Goal: Find contact information: Find contact information

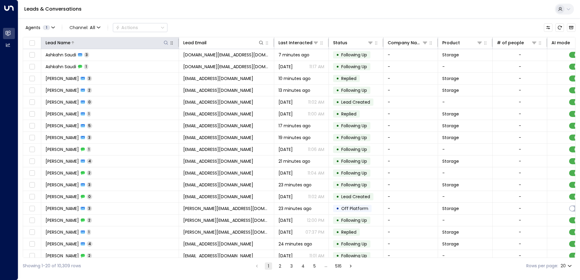
click at [167, 42] on icon at bounding box center [166, 42] width 5 height 5
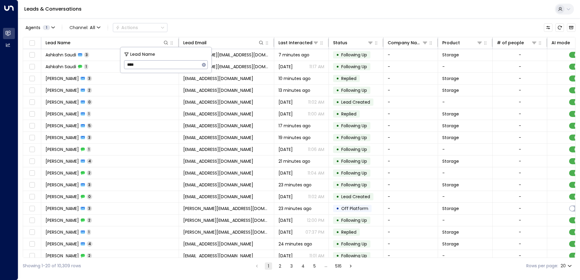
type input "****"
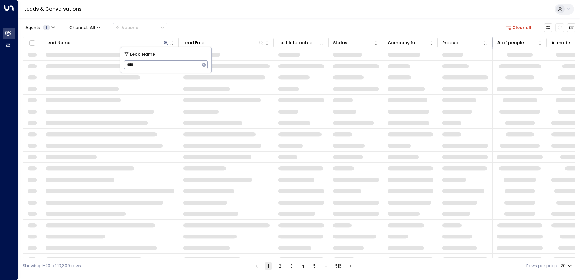
click at [249, 24] on div "Agents 1 Channel: All Actions Clear all" at bounding box center [299, 27] width 553 height 13
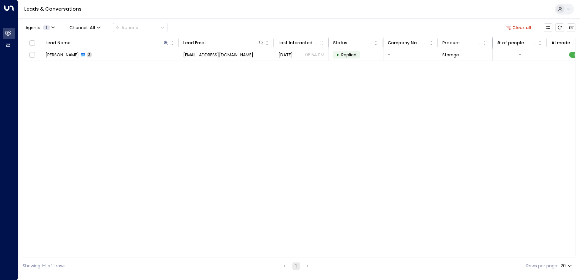
click at [99, 61] on div "Lead Name Lead Email Last Interacted Status Company Name Product # of people AI…" at bounding box center [299, 147] width 553 height 221
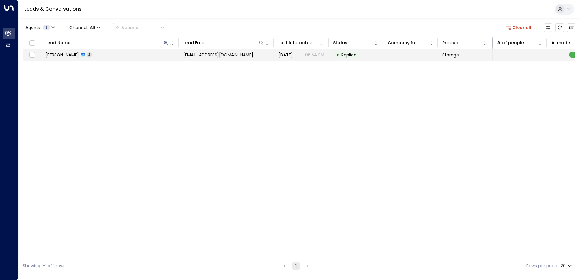
click at [104, 55] on td "[PERSON_NAME] 3" at bounding box center [110, 55] width 138 height 12
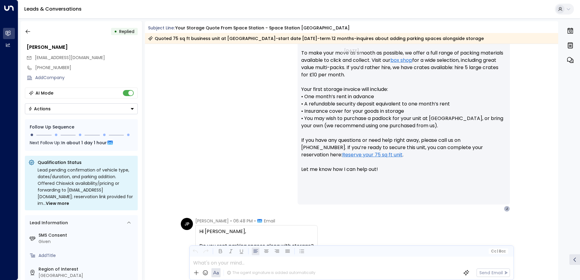
scroll to position [303, 0]
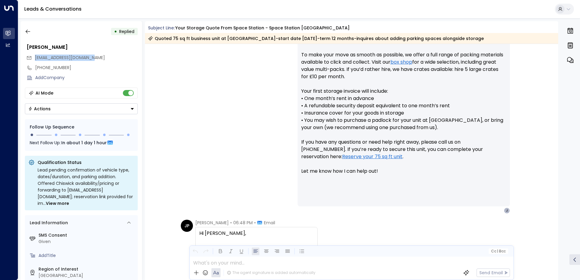
drag, startPoint x: 93, startPoint y: 56, endPoint x: 34, endPoint y: 59, distance: 59.6
click at [34, 59] on div "[EMAIL_ADDRESS][DOMAIN_NAME]" at bounding box center [81, 58] width 111 height 10
copy span "[EMAIL_ADDRESS][DOMAIN_NAME]"
